Goal: Information Seeking & Learning: Learn about a topic

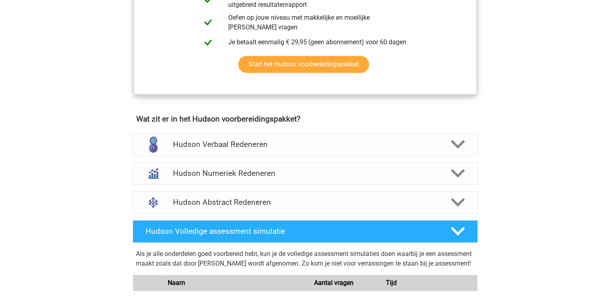
scroll to position [411, 0]
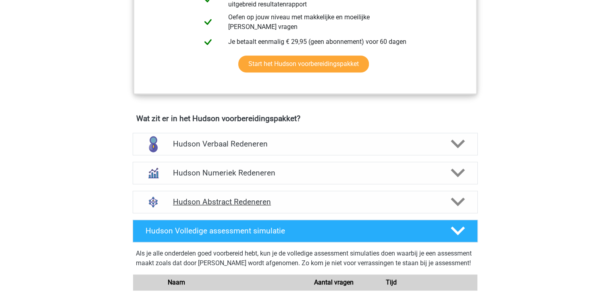
click at [212, 204] on h4 "Hudson Abstract Redeneren" at bounding box center [305, 201] width 264 height 9
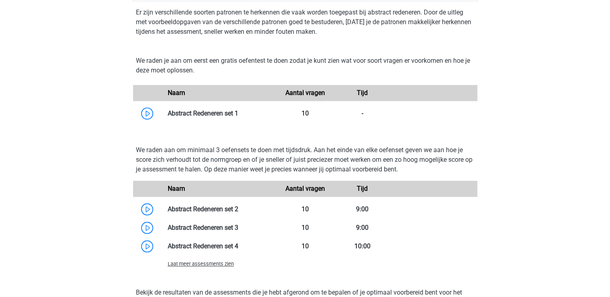
scroll to position [622, 0]
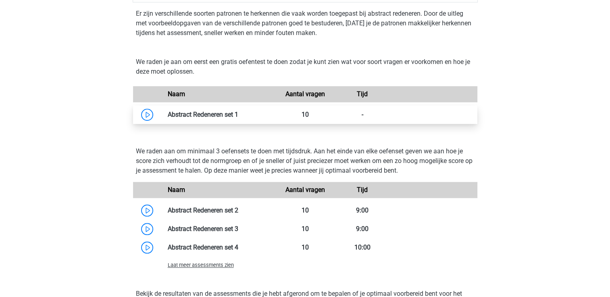
click at [238, 116] on link at bounding box center [238, 115] width 0 height 8
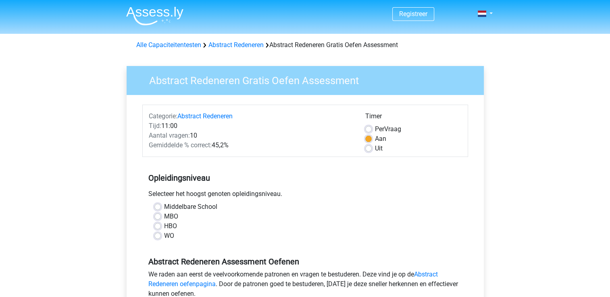
click at [164, 206] on label "Middelbare School" at bounding box center [190, 207] width 53 height 10
click at [158, 206] on input "Middelbare School" at bounding box center [157, 206] width 6 height 8
radio input "true"
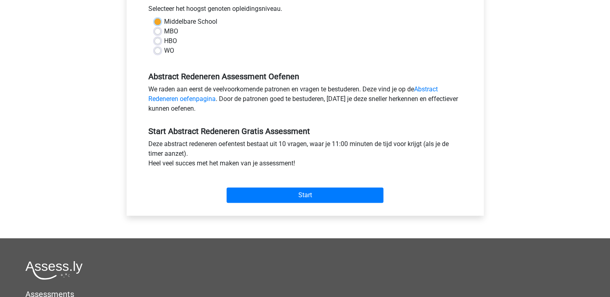
scroll to position [187, 0]
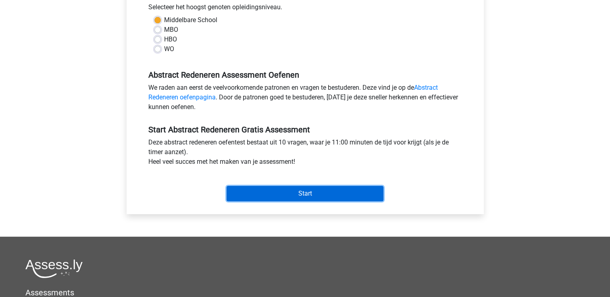
click at [286, 194] on input "Start" at bounding box center [304, 193] width 157 height 15
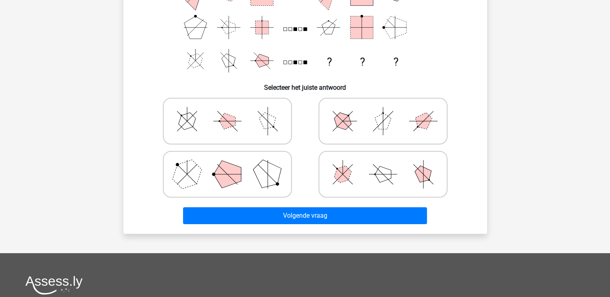
scroll to position [150, 0]
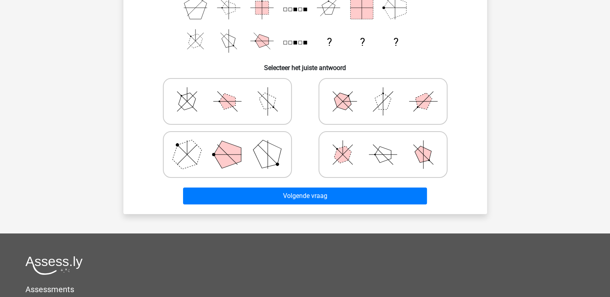
click at [270, 168] on icon at bounding box center [227, 155] width 121 height 40
click at [233, 145] on input "radio" at bounding box center [229, 141] width 5 height 5
radio input "true"
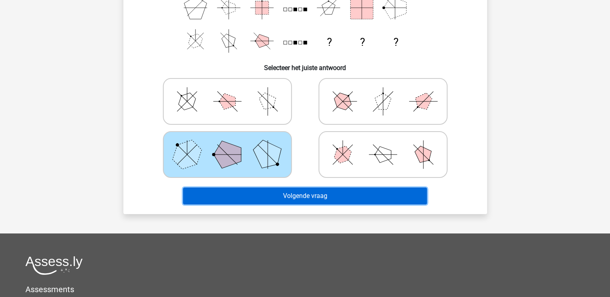
click at [299, 193] on button "Volgende vraag" at bounding box center [305, 196] width 244 height 17
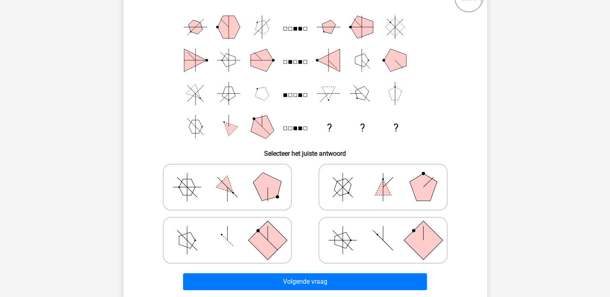
scroll to position [68, 0]
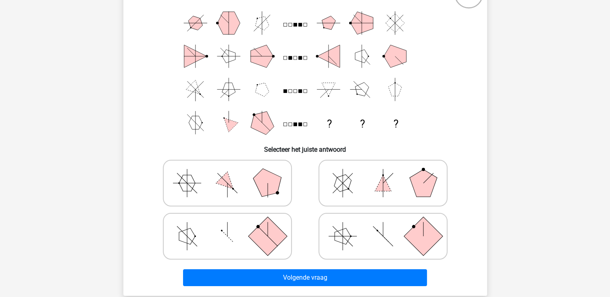
click at [382, 230] on icon at bounding box center [382, 236] width 121 height 40
click at [383, 226] on input "radio" at bounding box center [385, 223] width 5 height 5
radio input "true"
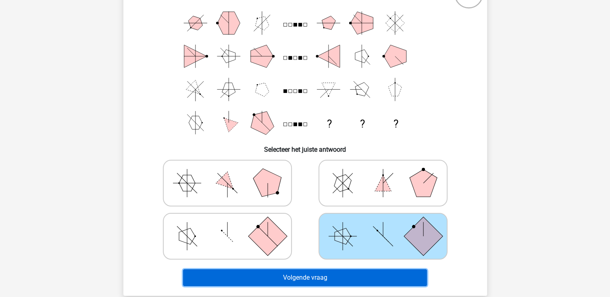
click at [379, 277] on button "Volgende vraag" at bounding box center [305, 278] width 244 height 17
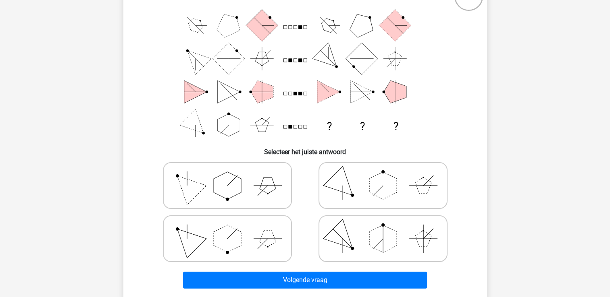
scroll to position [66, 0]
click at [376, 199] on icon at bounding box center [382, 185] width 121 height 40
click at [383, 175] on input "radio" at bounding box center [385, 172] width 5 height 5
radio input "true"
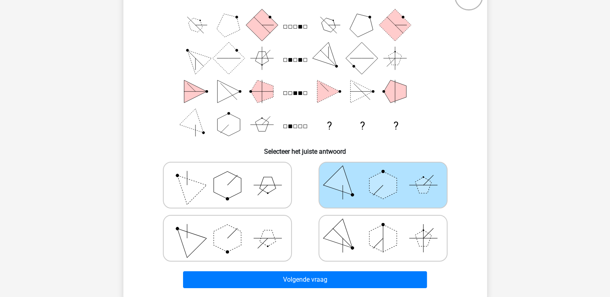
click at [376, 199] on icon at bounding box center [382, 185] width 121 height 40
click at [383, 175] on input "radio" at bounding box center [385, 172] width 5 height 5
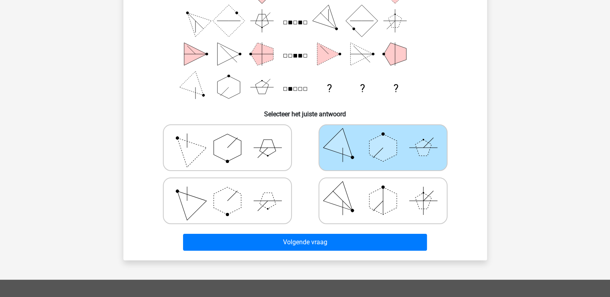
scroll to position [104, 0]
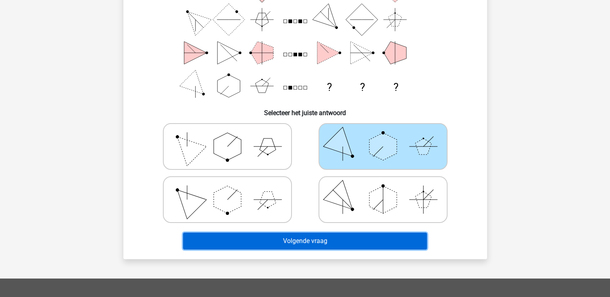
click at [371, 246] on button "Volgende vraag" at bounding box center [305, 241] width 244 height 17
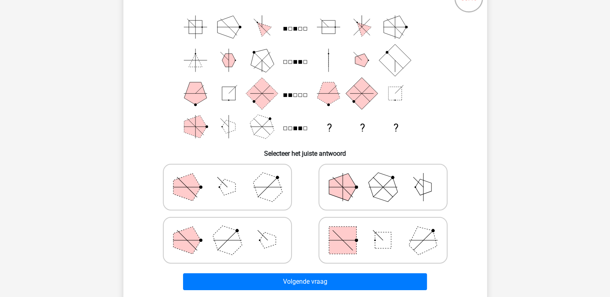
scroll to position [66, 0]
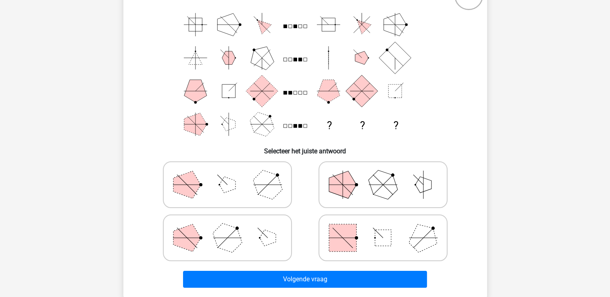
click at [405, 240] on icon at bounding box center [382, 238] width 121 height 40
click at [388, 228] on input "radio" at bounding box center [385, 225] width 5 height 5
radio input "true"
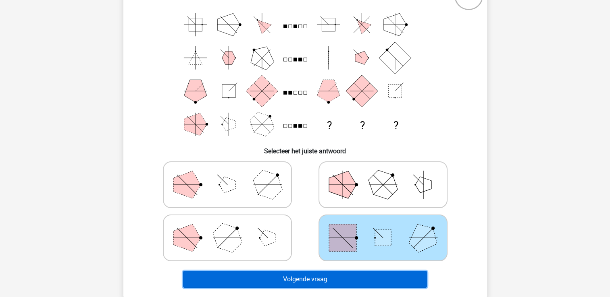
click at [385, 278] on button "Volgende vraag" at bounding box center [305, 279] width 244 height 17
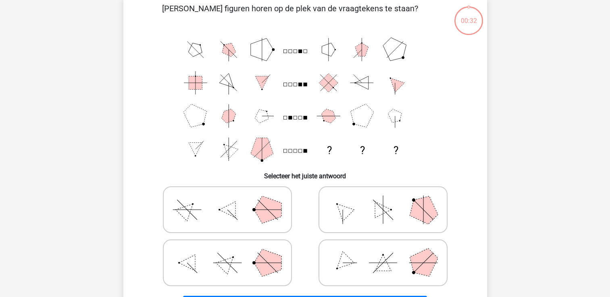
scroll to position [37, 0]
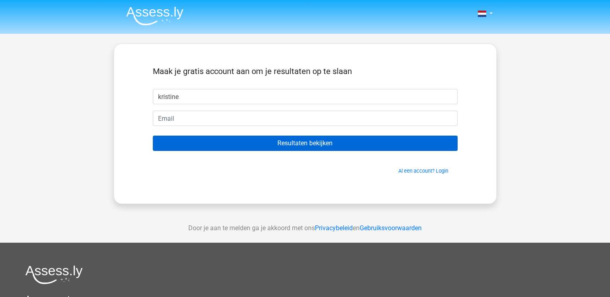
type input "Kristine"
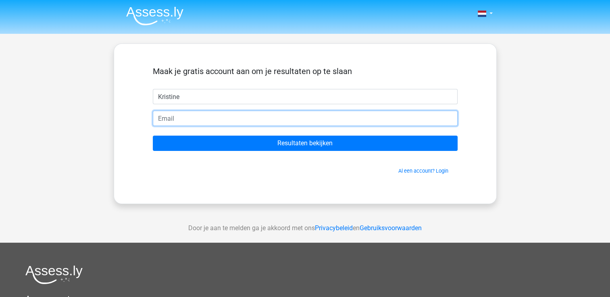
click at [177, 125] on input "email" at bounding box center [305, 118] width 305 height 15
type input "[EMAIL_ADDRESS][DOMAIN_NAME]"
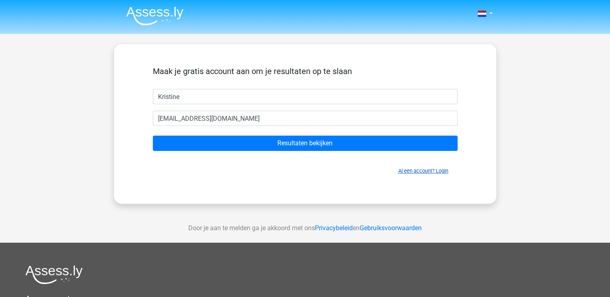
click at [409, 172] on link "Al een account? Login" at bounding box center [423, 171] width 50 height 6
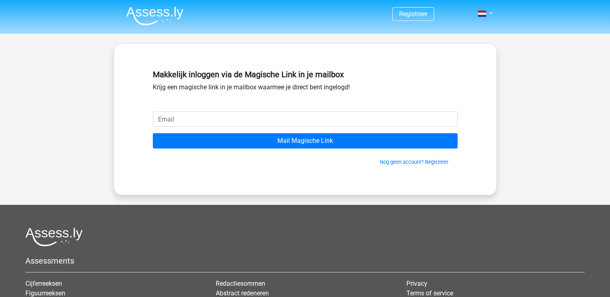
click at [220, 122] on input "email" at bounding box center [305, 119] width 305 height 15
type input "[EMAIL_ADDRESS][DOMAIN_NAME]"
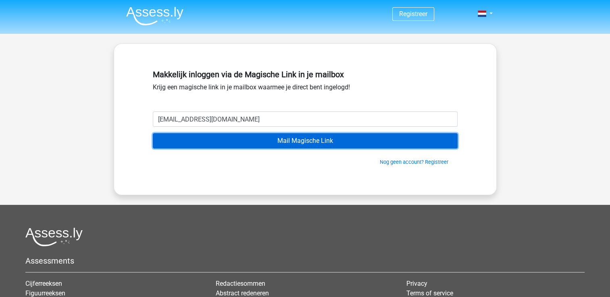
click at [238, 139] on input "Mail Magische Link" at bounding box center [305, 140] width 305 height 15
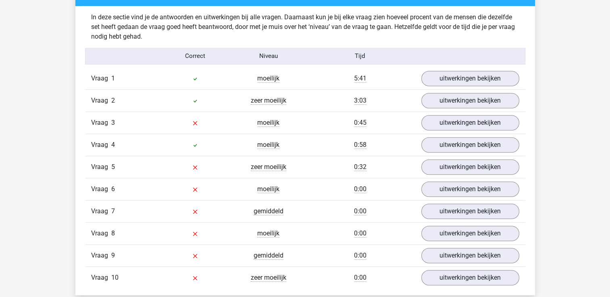
scroll to position [671, 0]
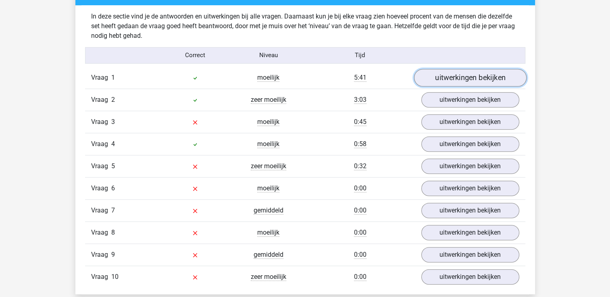
click at [450, 80] on link "uitwerkingen bekijken" at bounding box center [469, 78] width 112 height 18
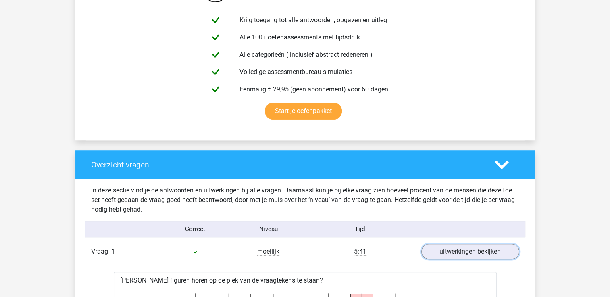
scroll to position [498, 0]
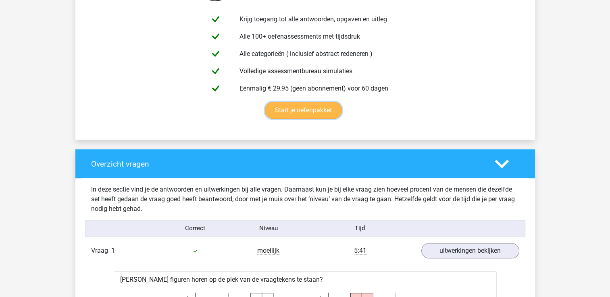
click at [306, 110] on link "Start je oefenpakket" at bounding box center [303, 110] width 77 height 17
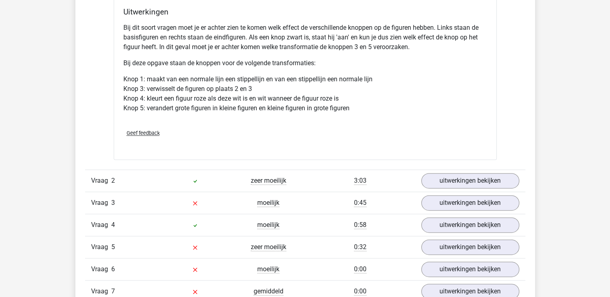
scroll to position [1057, 0]
click at [434, 207] on link "uitwerkingen bekijken" at bounding box center [469, 204] width 112 height 18
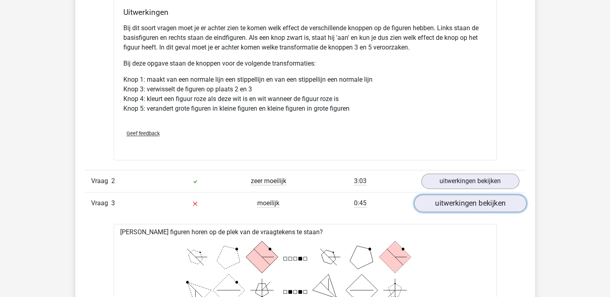
click at [434, 207] on link "uitwerkingen bekijken" at bounding box center [469, 204] width 112 height 18
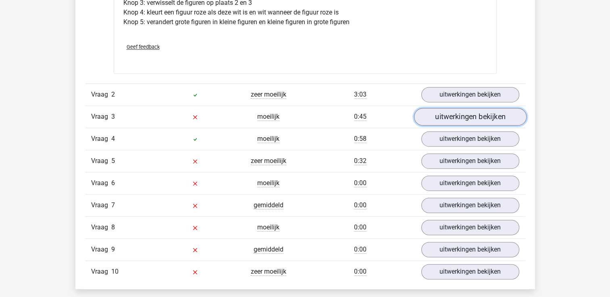
scroll to position [1182, 0]
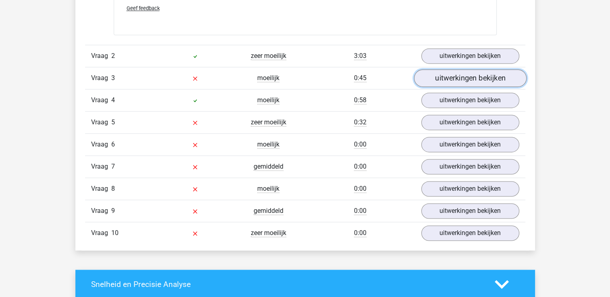
click at [452, 77] on link "uitwerkingen bekijken" at bounding box center [469, 78] width 112 height 18
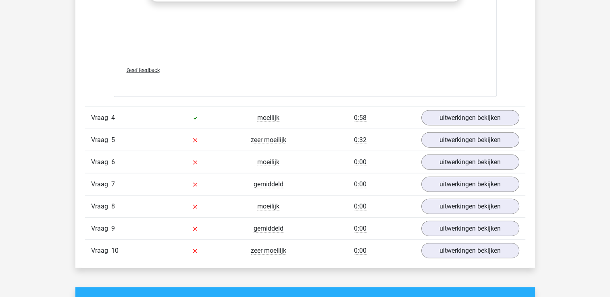
scroll to position [1776, 0]
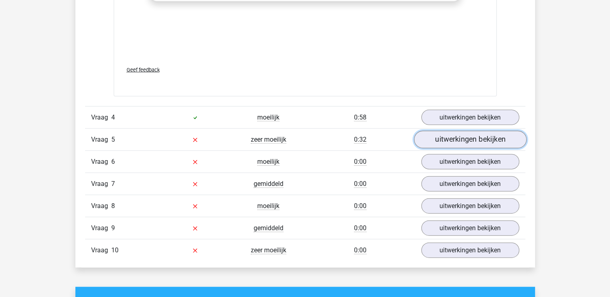
click at [446, 139] on link "uitwerkingen bekijken" at bounding box center [469, 140] width 112 height 18
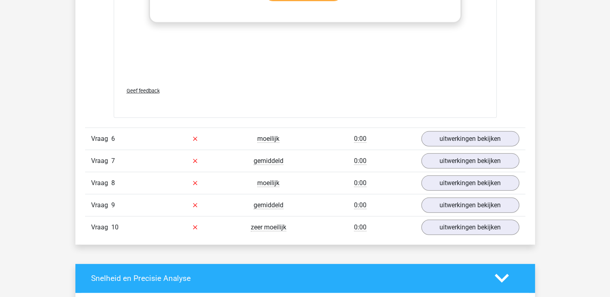
scroll to position [2416, 0]
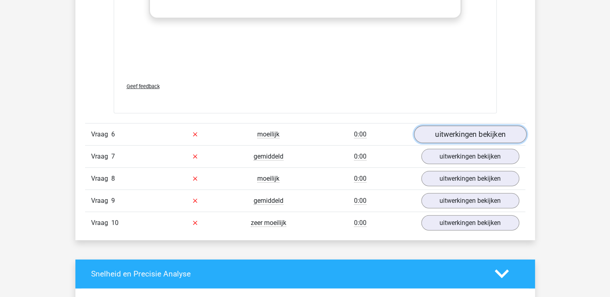
click at [463, 135] on link "uitwerkingen bekijken" at bounding box center [469, 135] width 112 height 18
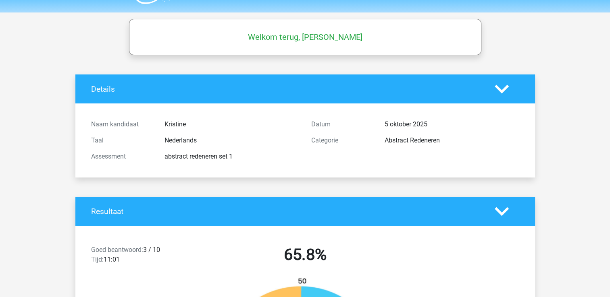
scroll to position [0, 0]
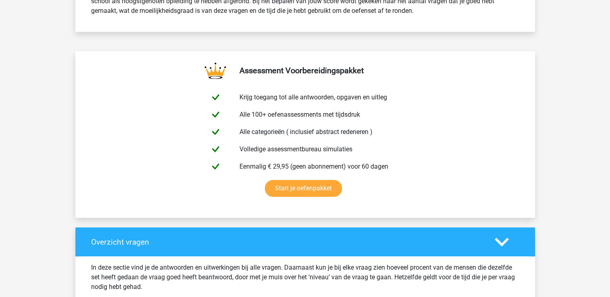
scroll to position [419, 0]
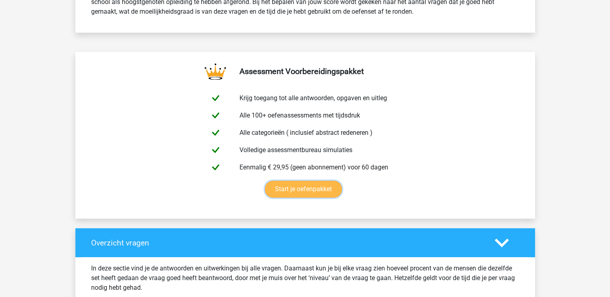
click at [315, 191] on link "Start je oefenpakket" at bounding box center [303, 189] width 77 height 17
